Goal: Task Accomplishment & Management: Manage account settings

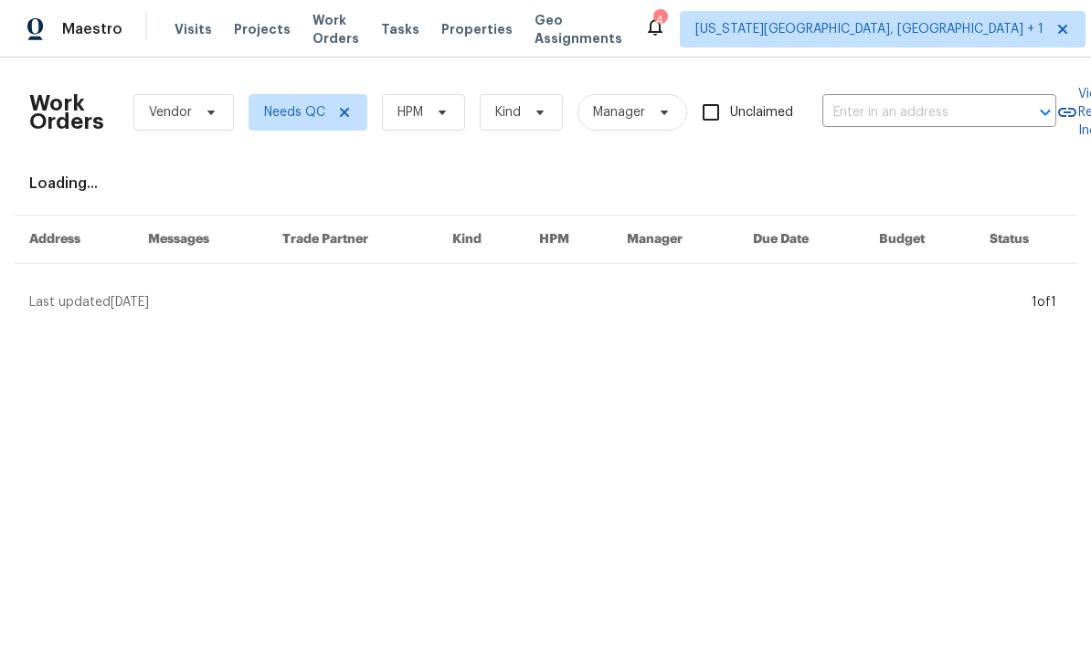
click at [419, 35] on span "Tasks" at bounding box center [400, 29] width 38 height 13
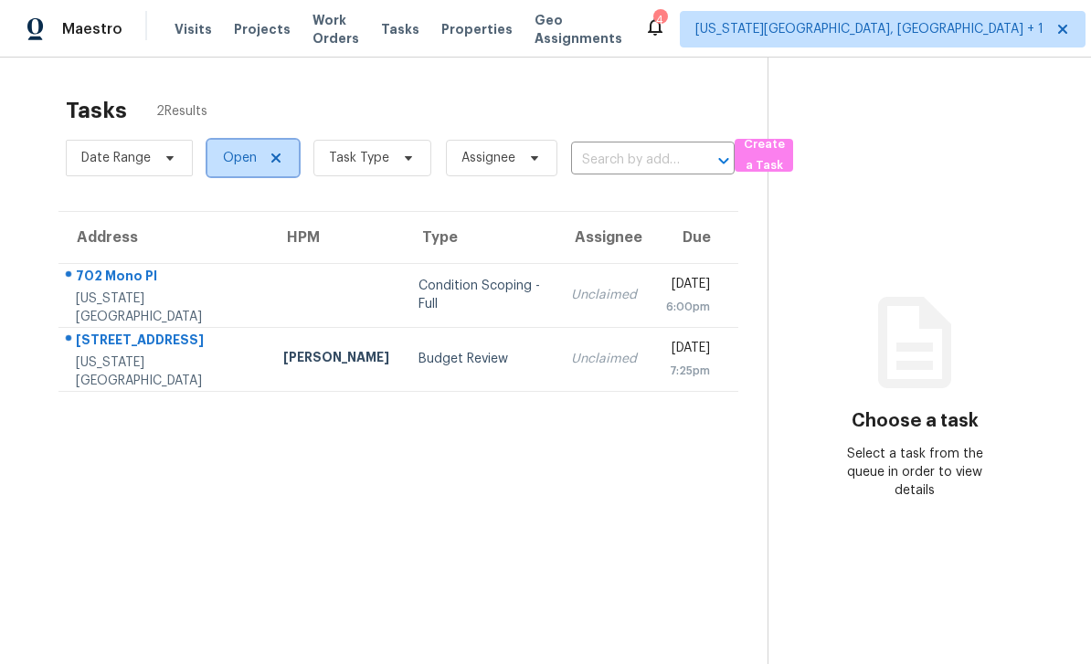
click at [255, 164] on span "Open" at bounding box center [240, 158] width 34 height 18
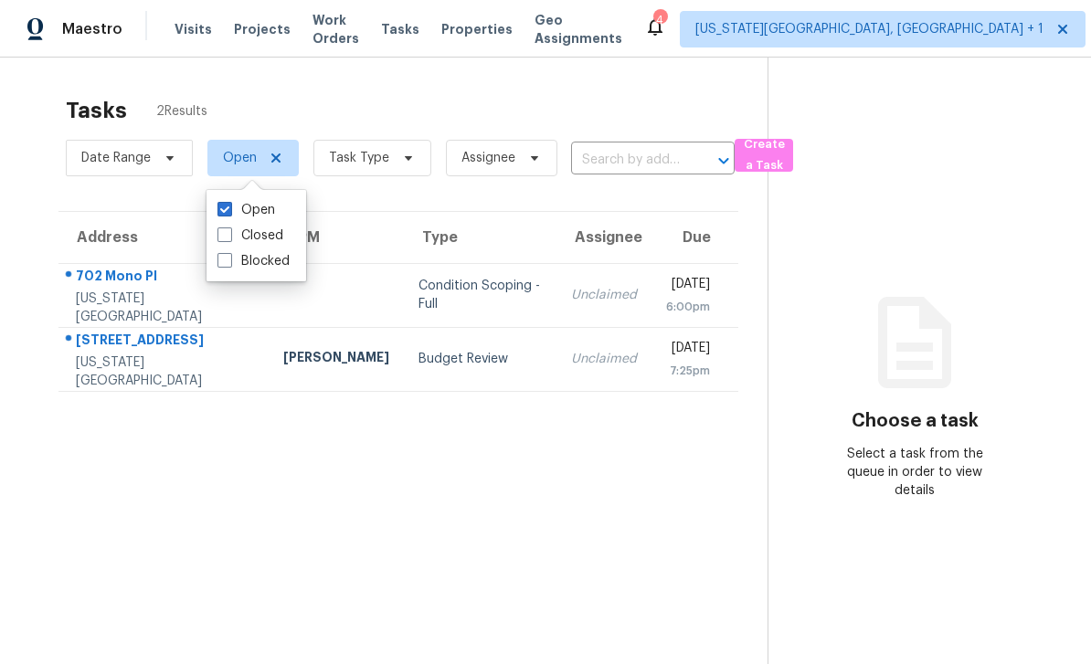
click at [242, 237] on label "Closed" at bounding box center [250, 236] width 66 height 18
click at [229, 237] on input "Closed" at bounding box center [223, 233] width 12 height 12
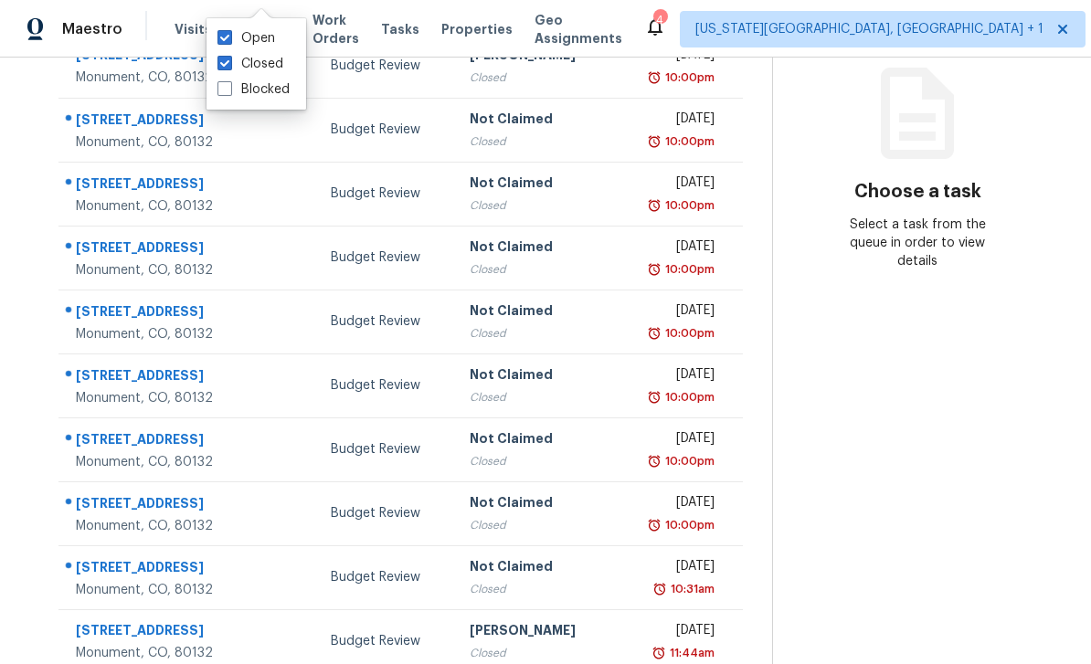
click at [231, 60] on span at bounding box center [224, 63] width 15 height 15
click at [229, 60] on input "Closed" at bounding box center [223, 61] width 12 height 12
checkbox input "false"
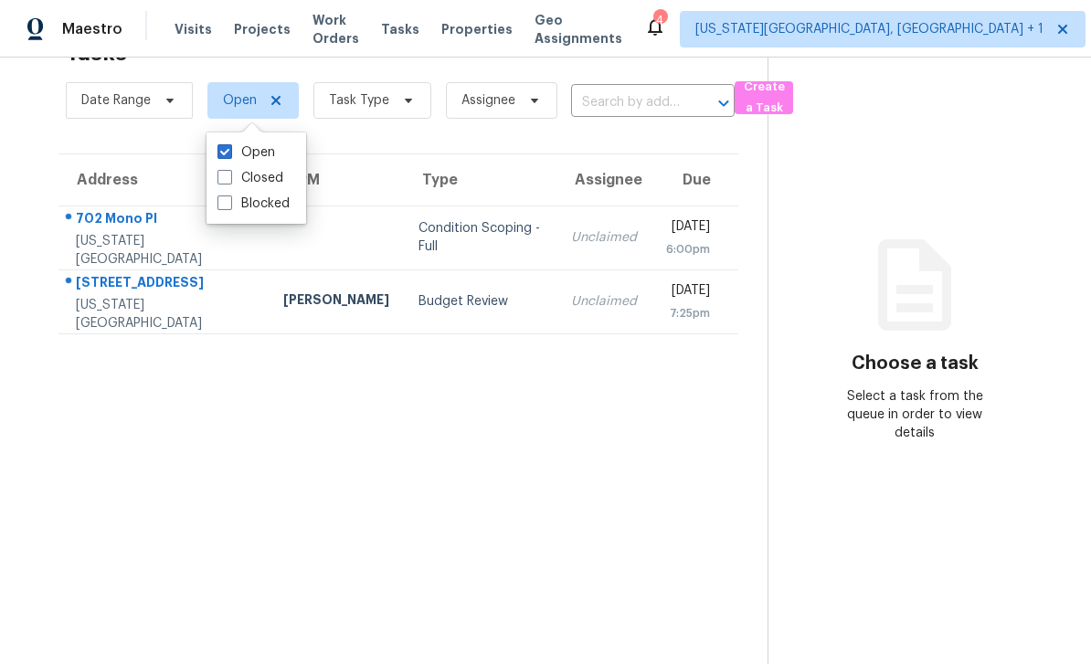
click at [409, 468] on section "Tasks 2 Results Date Range Open Task Type Assignee ​ Create a Task Address HPM …" at bounding box center [398, 346] width 738 height 635
click at [191, 27] on span "Visits" at bounding box center [192, 29] width 37 height 18
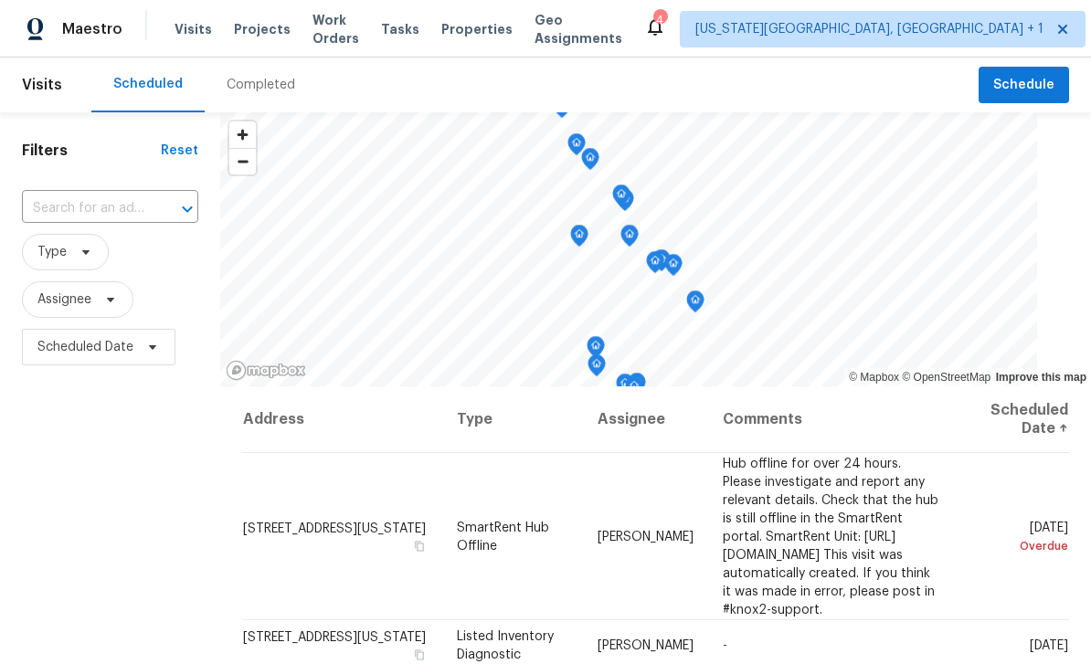
click at [243, 92] on div "Completed" at bounding box center [261, 85] width 69 height 18
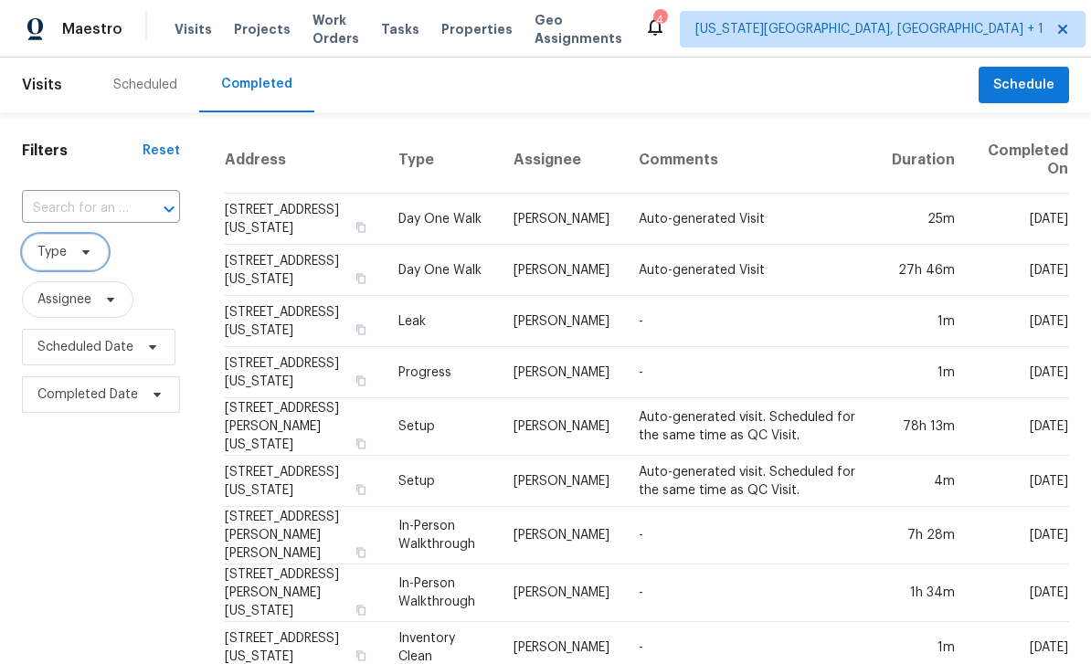
click at [79, 245] on icon at bounding box center [86, 252] width 15 height 15
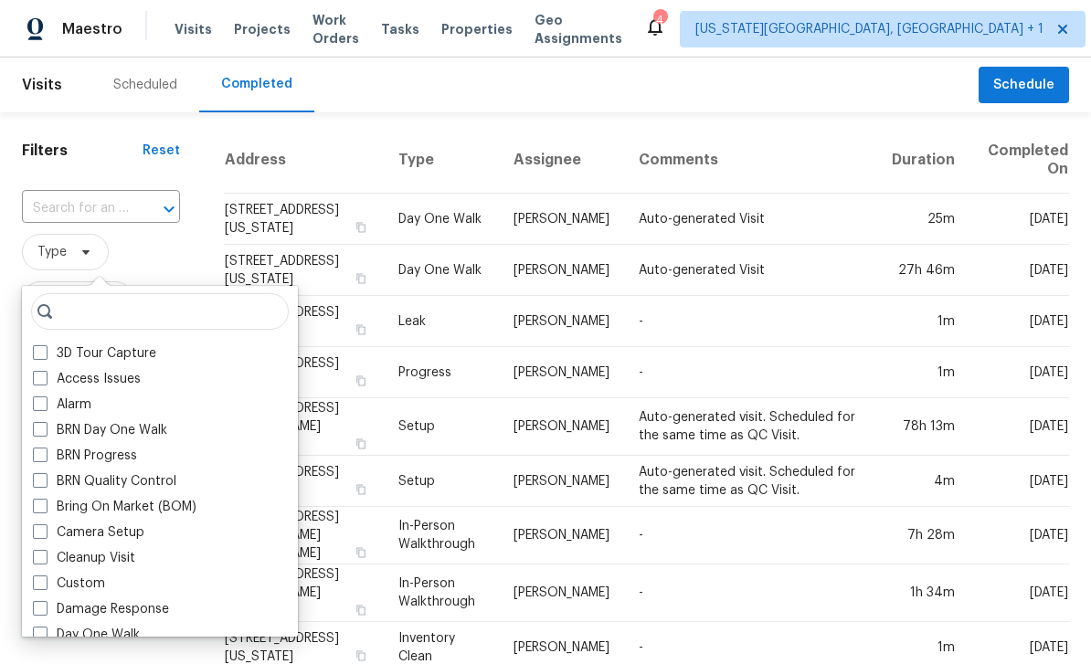
click at [39, 443] on div "BRN Progress" at bounding box center [159, 456] width 265 height 26
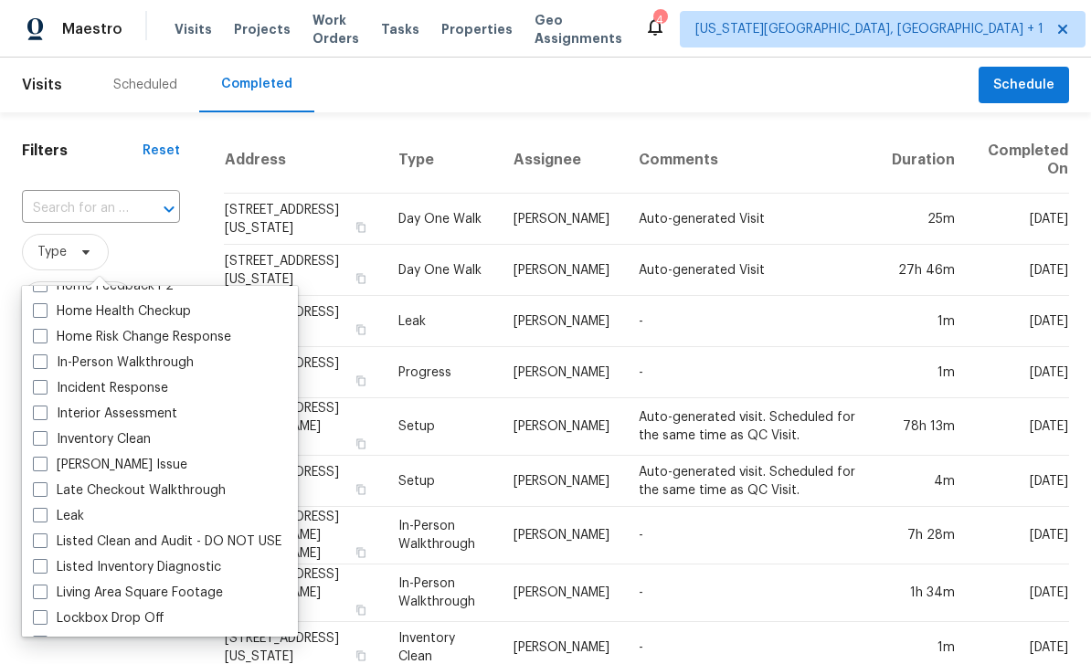
scroll to position [657, 0]
click at [41, 353] on span at bounding box center [40, 360] width 15 height 15
click at [41, 353] on input "In-Person Walkthrough" at bounding box center [39, 359] width 12 height 12
checkbox input "true"
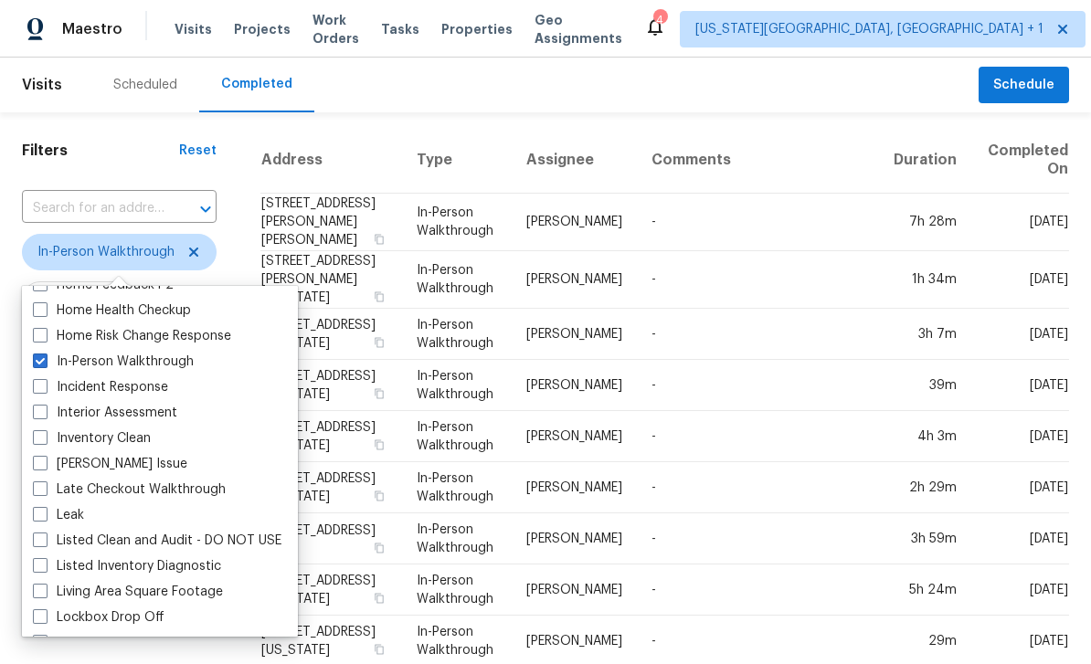
click at [374, 264] on td "100 Grinnell St, Colorado Springs, CO 80911" at bounding box center [331, 280] width 142 height 58
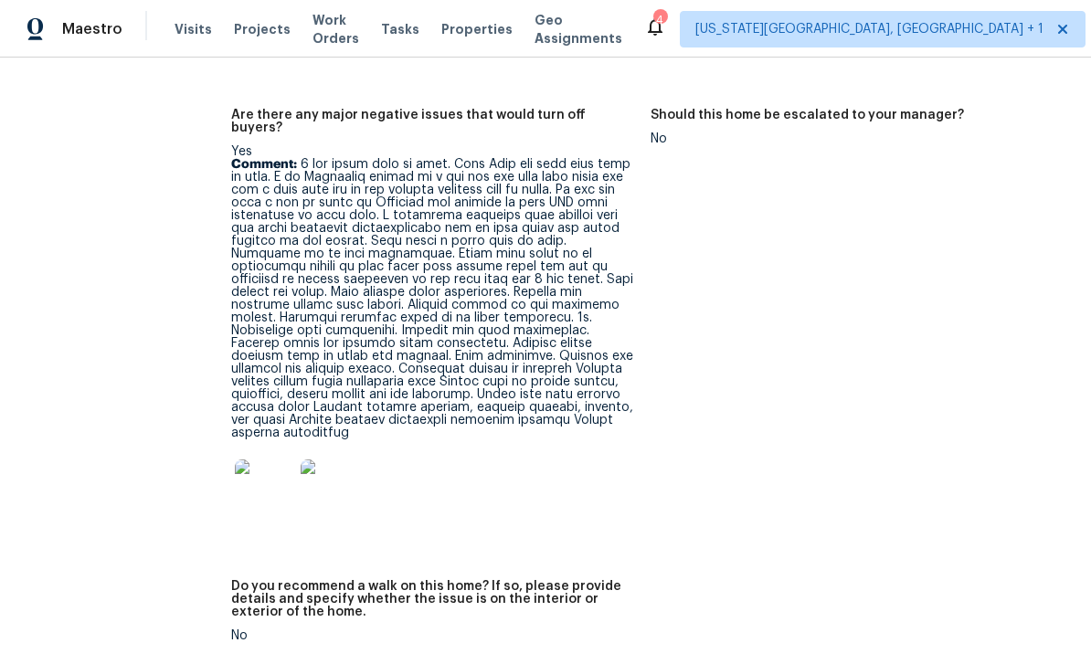
scroll to position [4828, 0]
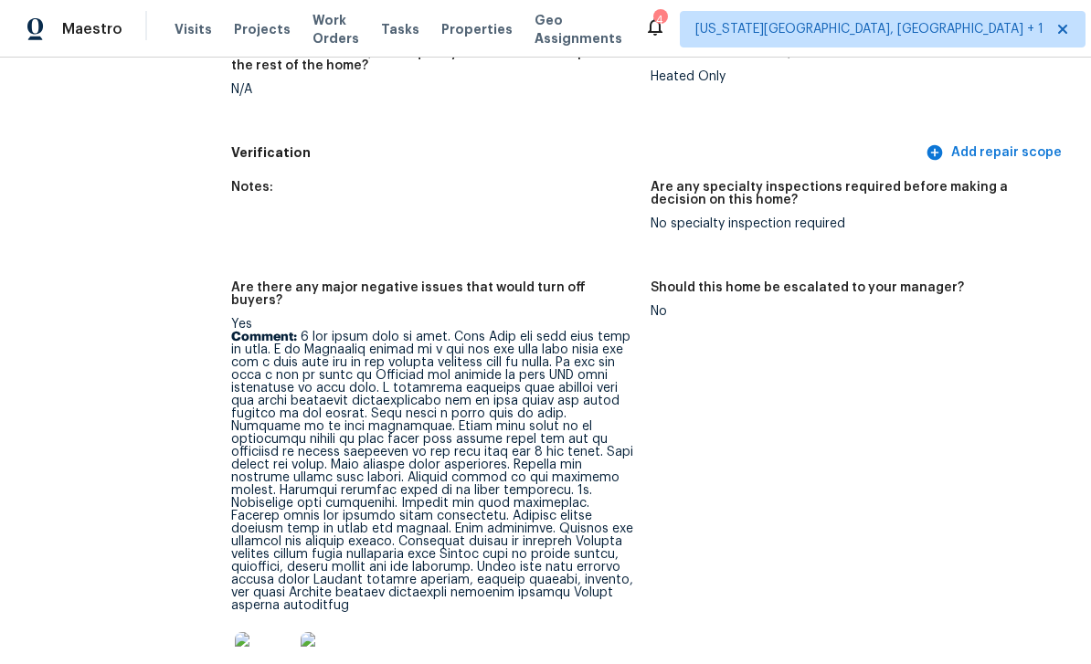
click at [554, 421] on p "Comment:" at bounding box center [433, 471] width 404 height 281
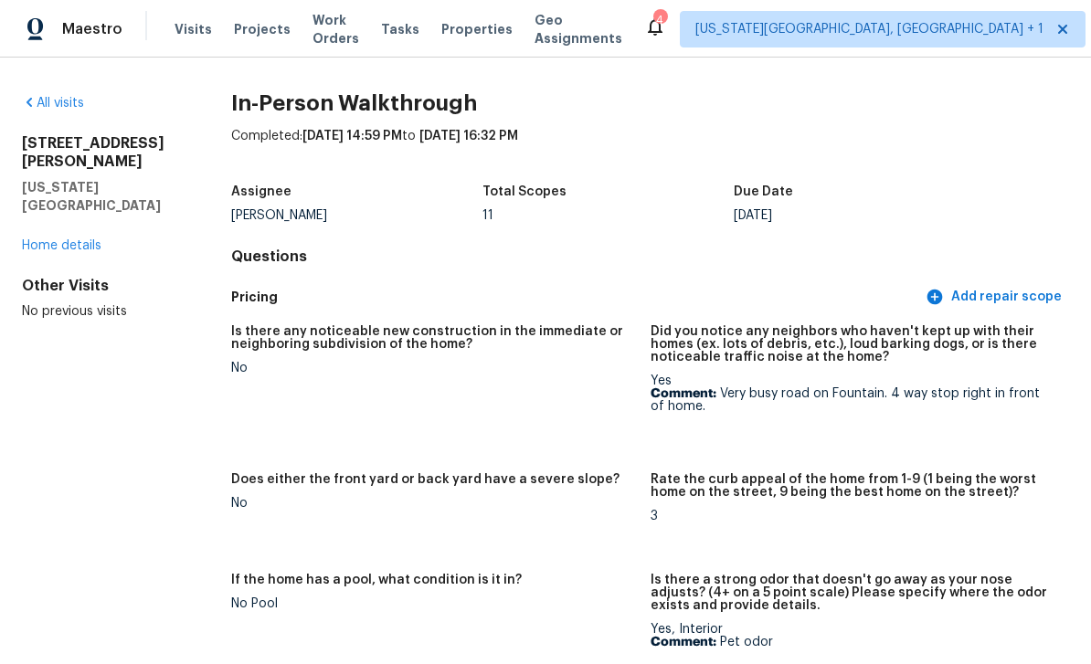
scroll to position [-1, 0]
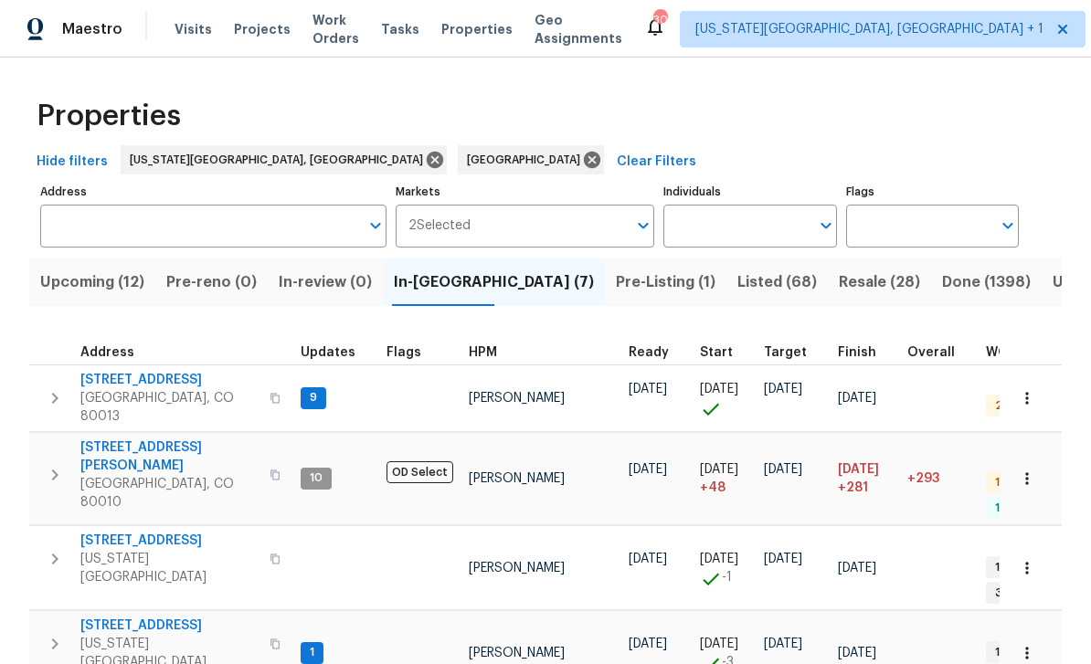
click at [464, 278] on span "In-[GEOGRAPHIC_DATA] (7)" at bounding box center [494, 282] width 200 height 26
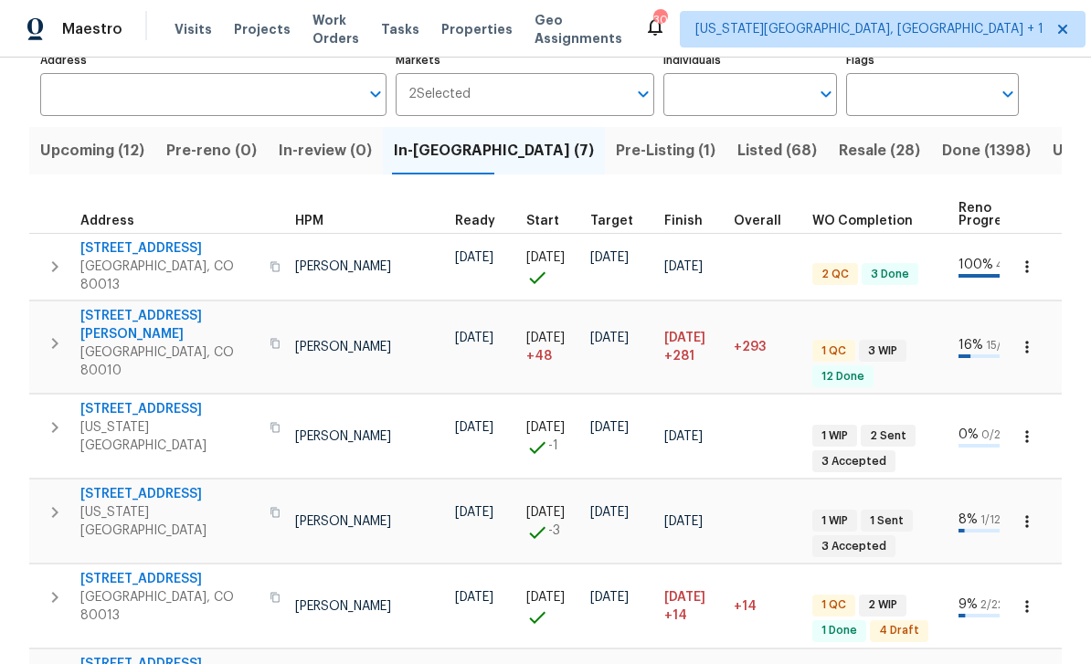
scroll to position [0, 174]
click at [503, 36] on span "Properties" at bounding box center [476, 29] width 71 height 18
click at [419, 26] on span "Tasks" at bounding box center [400, 29] width 38 height 13
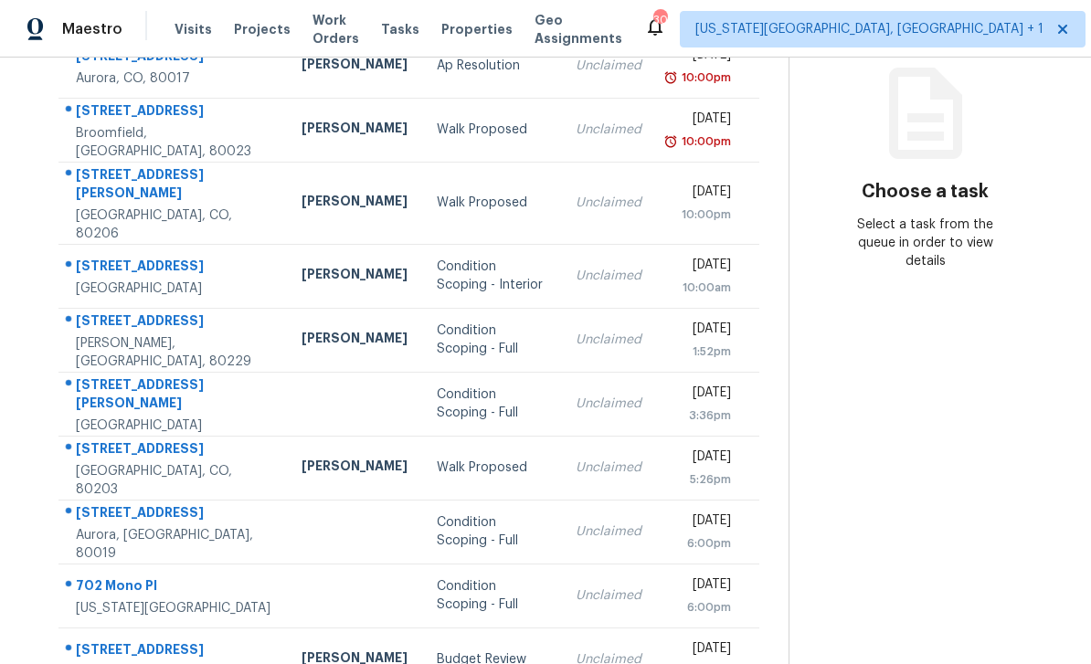
scroll to position [58, 0]
click at [181, 640] on div "[STREET_ADDRESS]" at bounding box center [174, 651] width 196 height 23
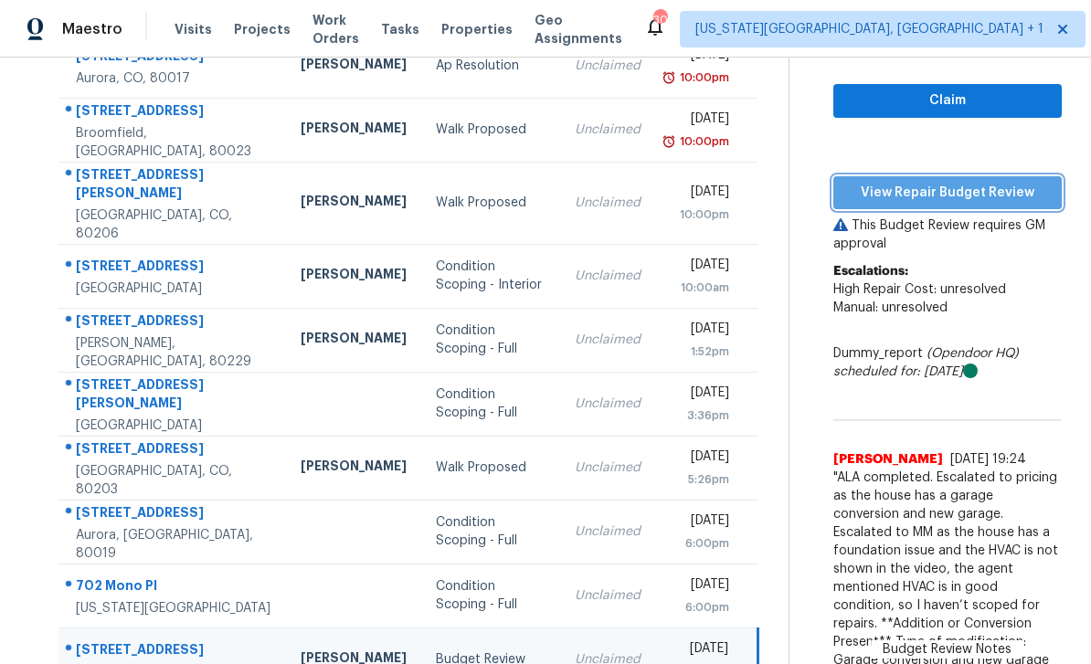
click at [988, 176] on button "View Repair Budget Review" at bounding box center [947, 193] width 228 height 34
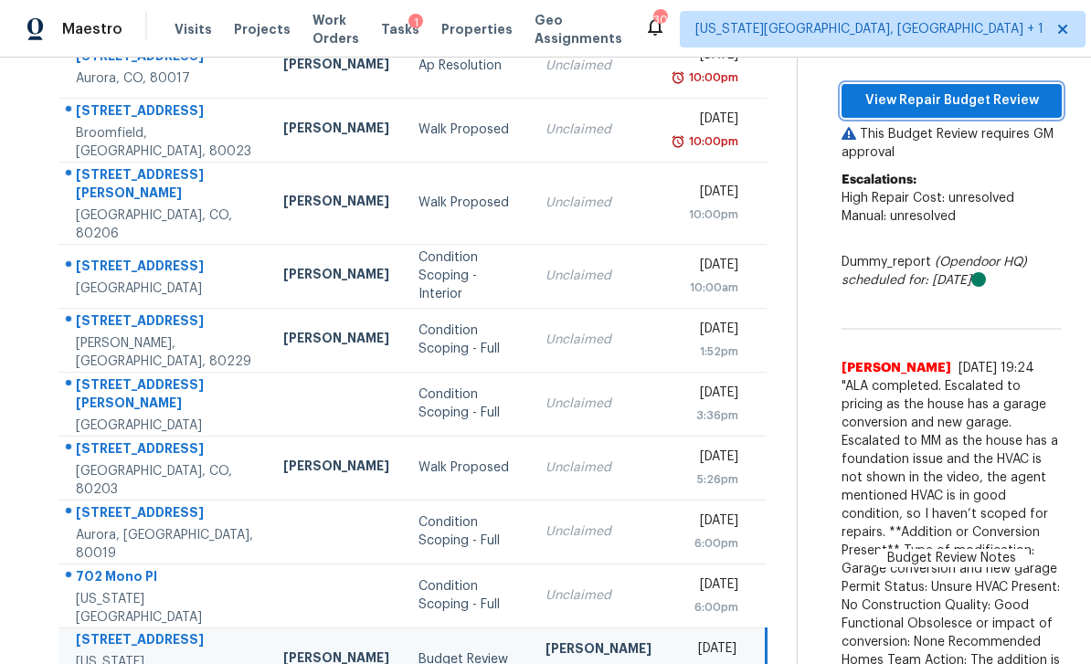
click at [985, 90] on span "View Repair Budget Review" at bounding box center [951, 101] width 191 height 23
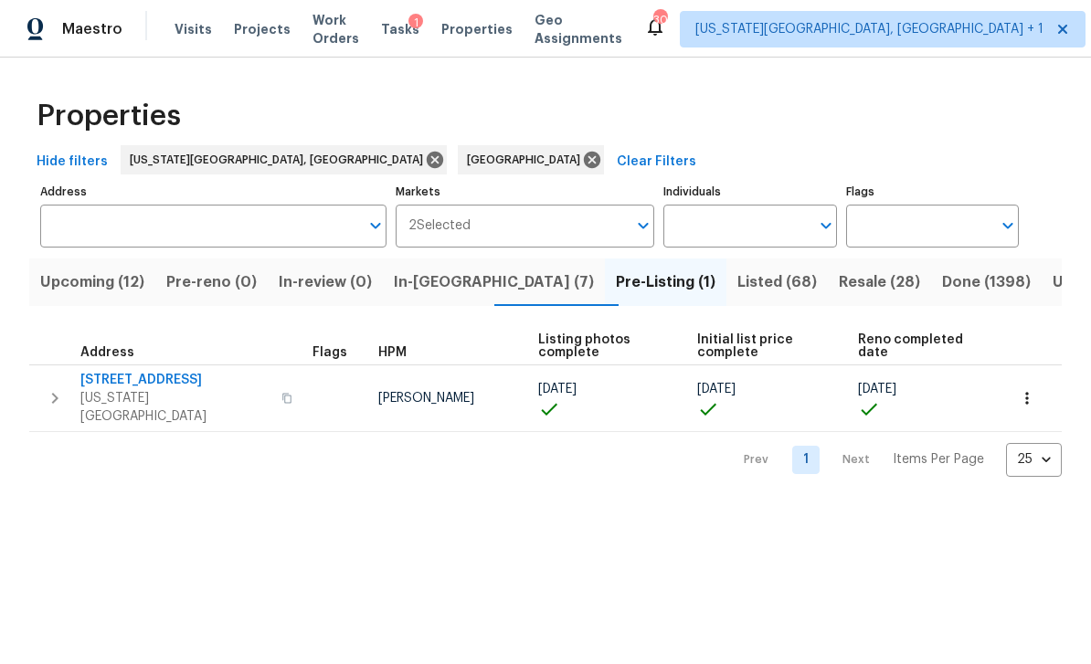
click at [423, 29] on div "1" at bounding box center [415, 23] width 15 height 18
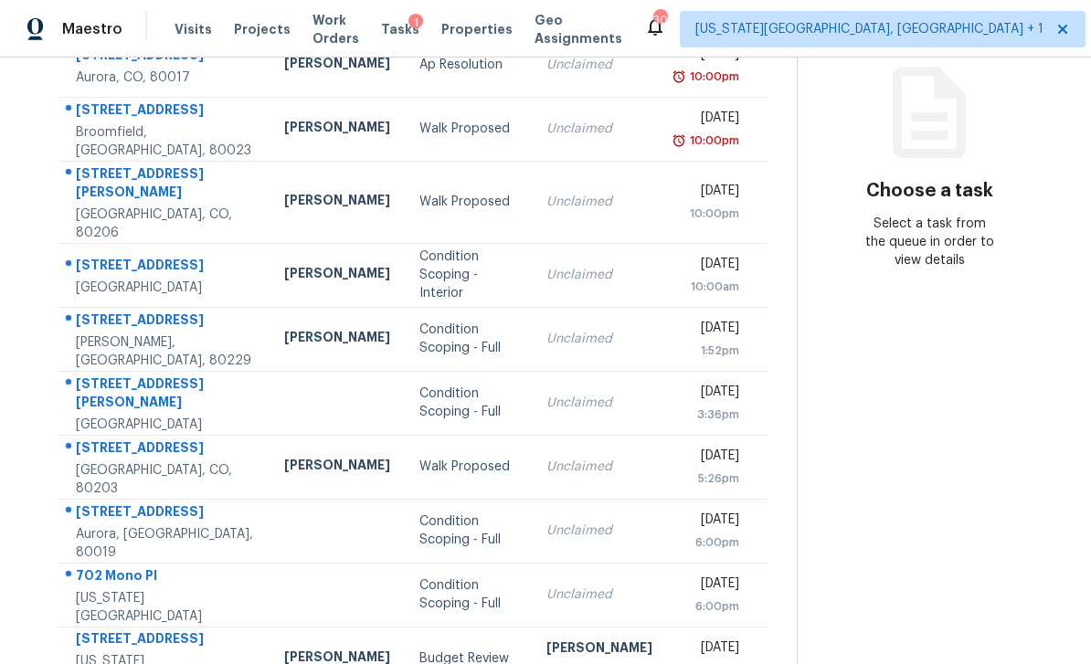
scroll to position [229, 0]
click at [752, 635] on td "Thu, Oct 9th 2025 7:25pm" at bounding box center [717, 659] width 100 height 64
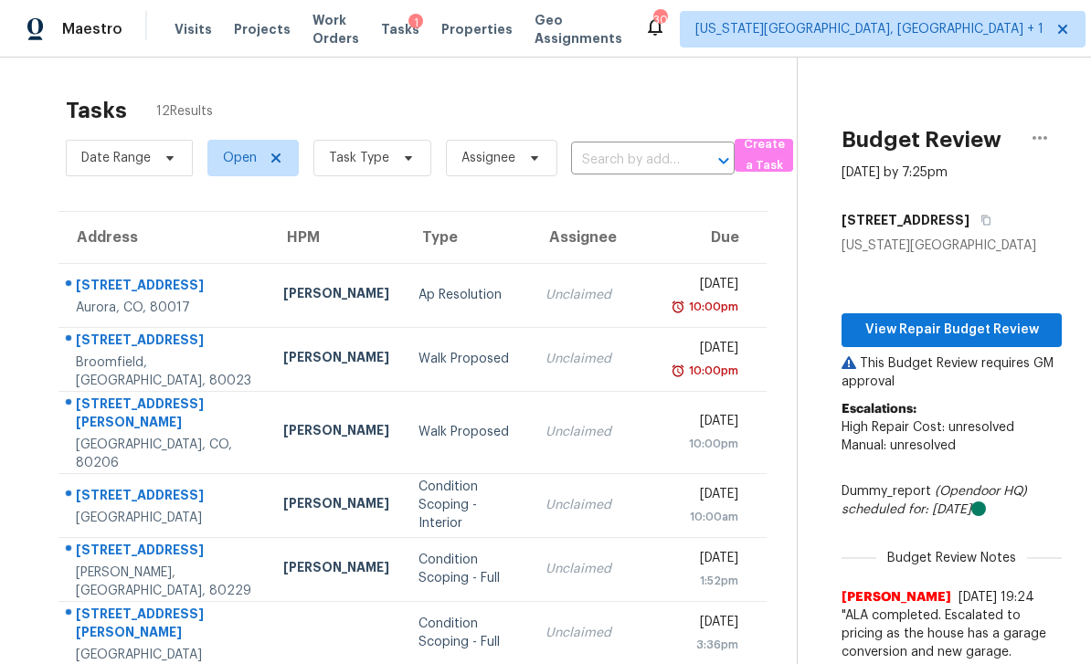
scroll to position [0, 0]
click at [1044, 142] on icon "button" at bounding box center [1039, 138] width 22 height 22
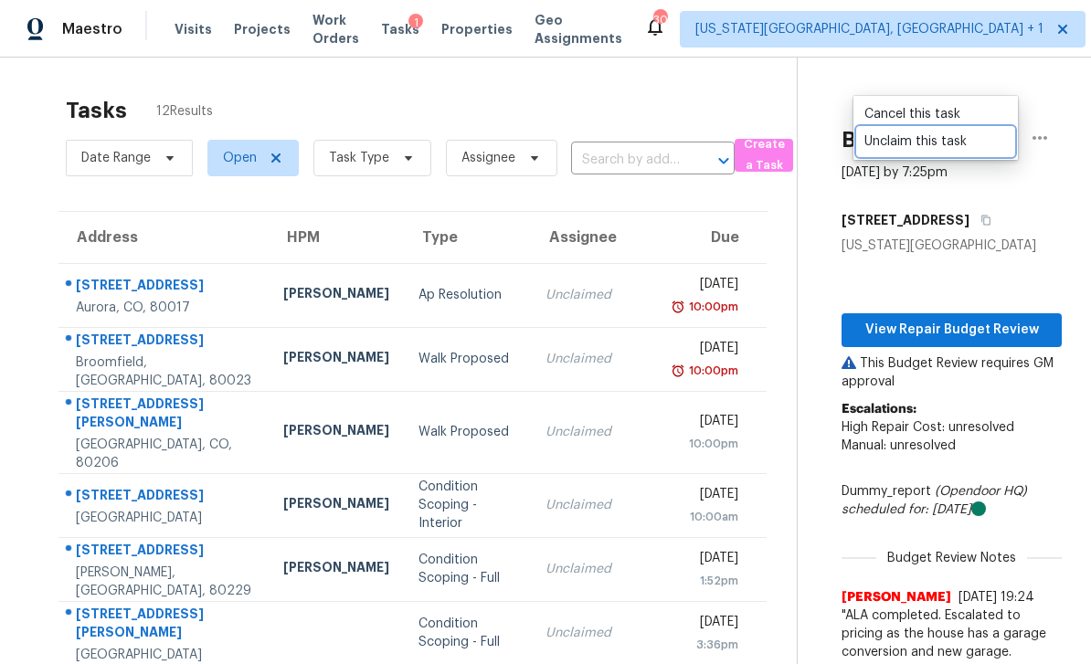
click at [905, 144] on div "Unclaim this task" at bounding box center [935, 141] width 142 height 18
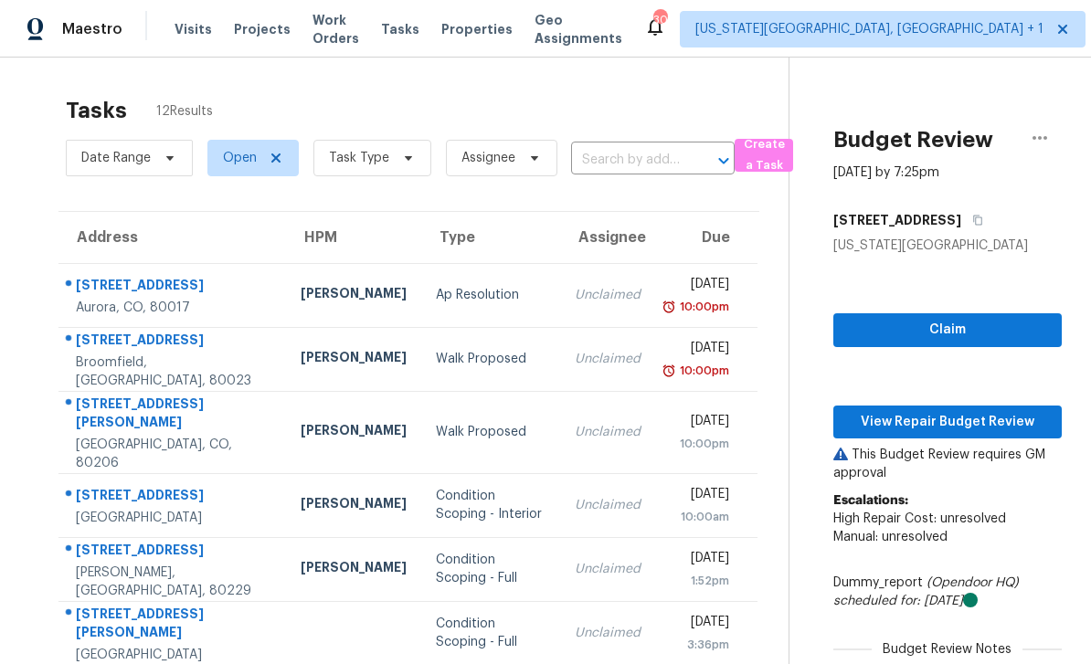
click at [501, 26] on span "Properties" at bounding box center [476, 29] width 71 height 18
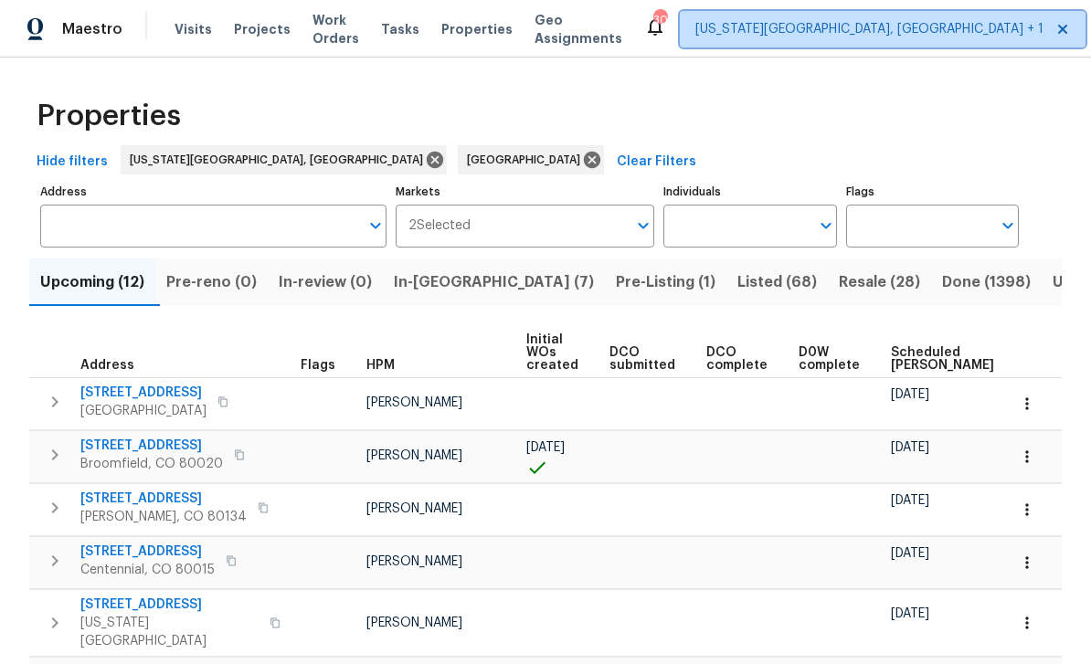
click at [833, 42] on span "Colorado Springs, CO + 1" at bounding box center [883, 29] width 406 height 37
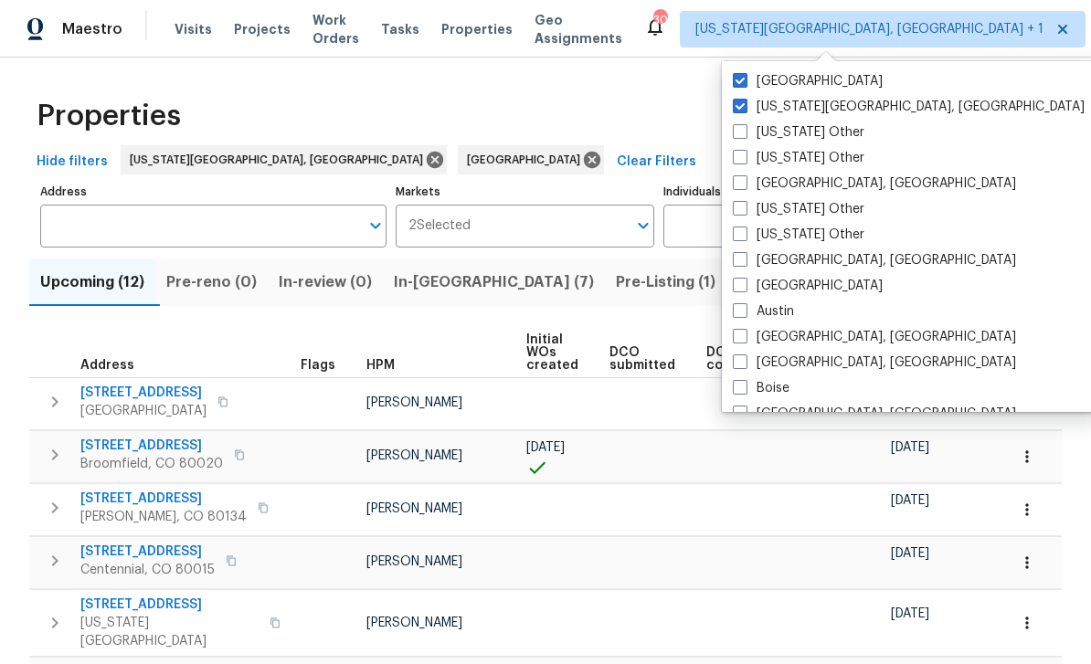
click at [739, 90] on label "Denver" at bounding box center [808, 81] width 150 height 18
click at [739, 84] on input "Denver" at bounding box center [739, 78] width 12 height 12
checkbox input "false"
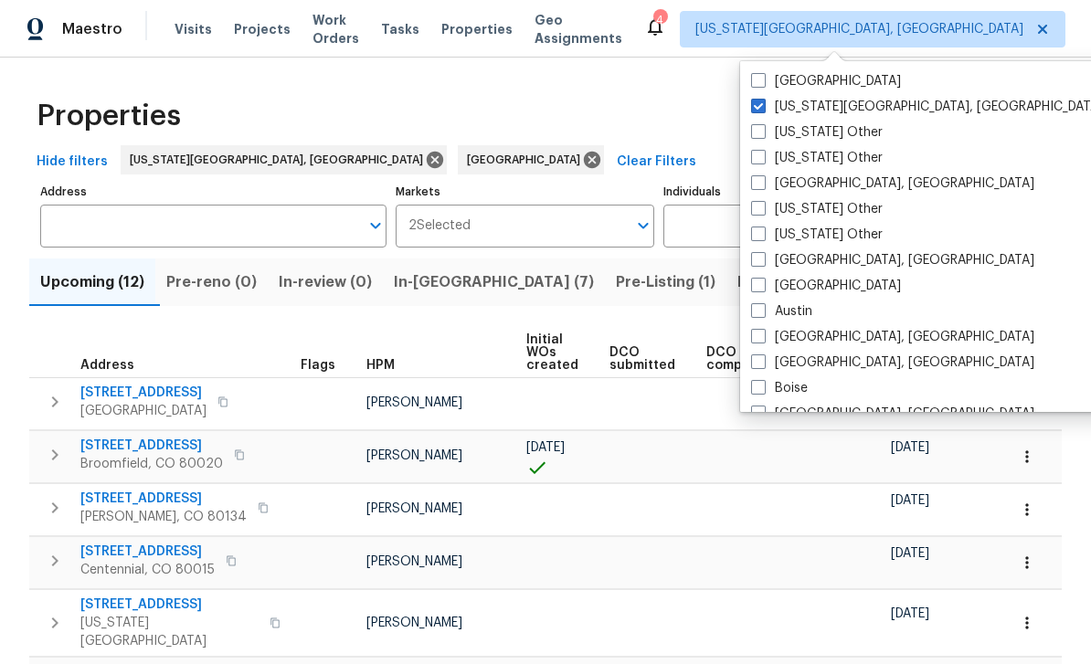
click at [618, 151] on div "Hide filters Colorado Springs, CO Denver Clear Filters" at bounding box center [545, 162] width 1032 height 34
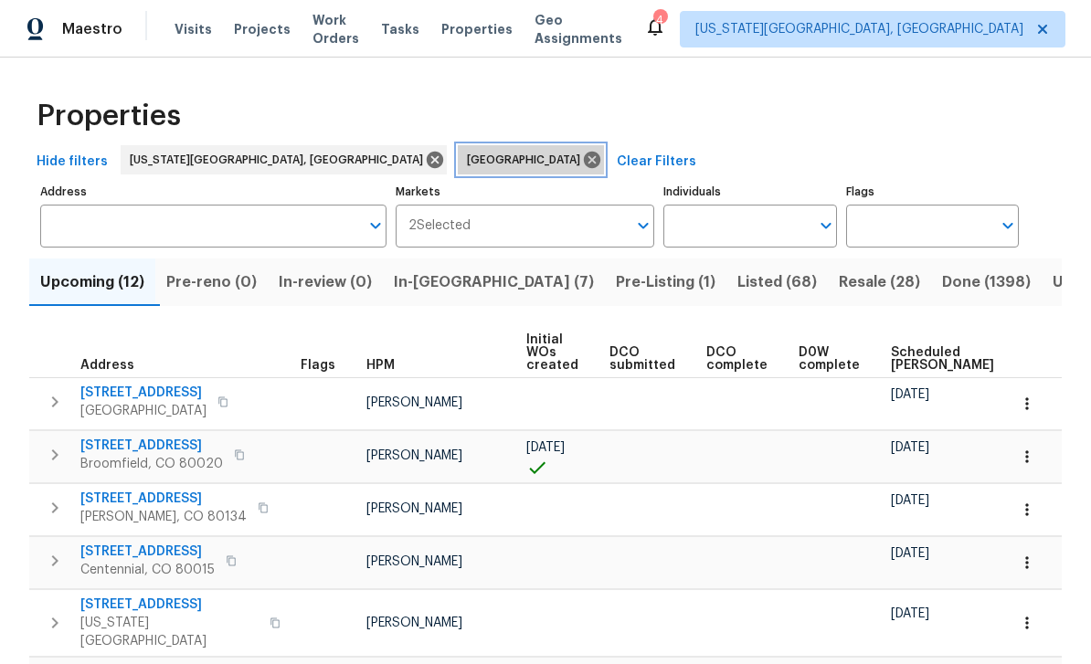
click at [467, 163] on span "[GEOGRAPHIC_DATA]" at bounding box center [527, 160] width 121 height 18
click at [582, 156] on icon at bounding box center [592, 160] width 20 height 20
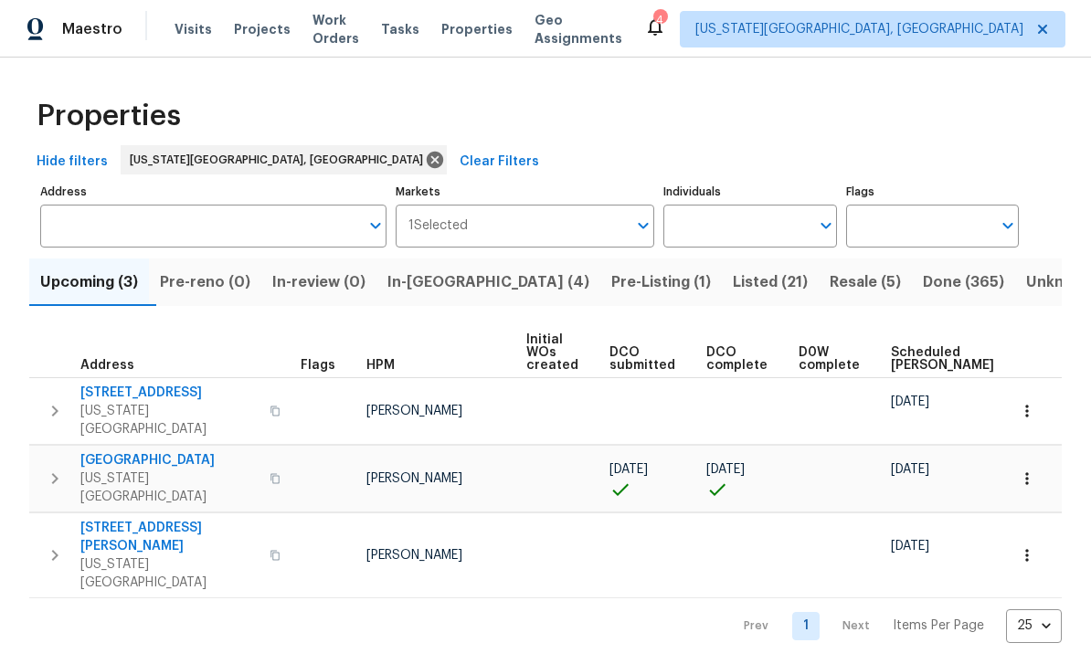
click at [455, 279] on span "In-reno (4)" at bounding box center [488, 282] width 202 height 26
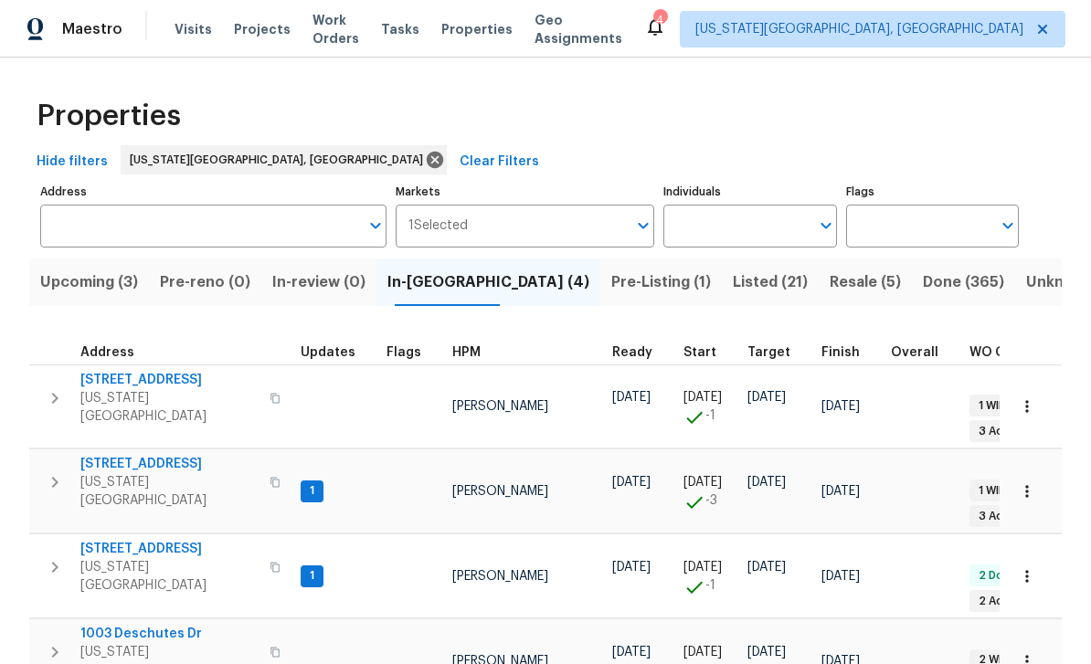
click at [419, 25] on span "Tasks" at bounding box center [400, 29] width 38 height 13
